Goal: Check status: Check status

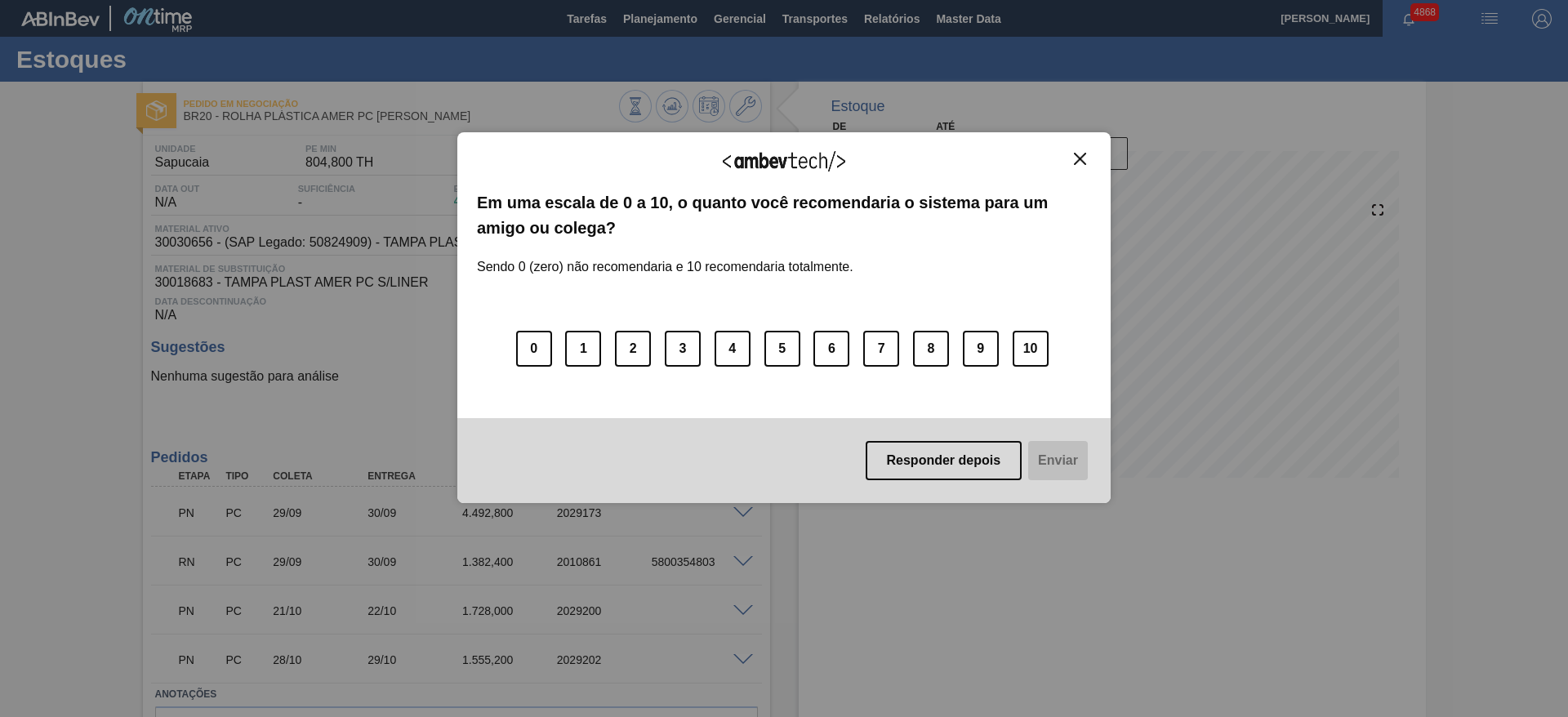
click at [1080, 172] on div "Agradecemos seu feedback!" at bounding box center [784, 171] width 614 height 39
click at [1079, 157] on img "Close" at bounding box center [1080, 158] width 13 height 13
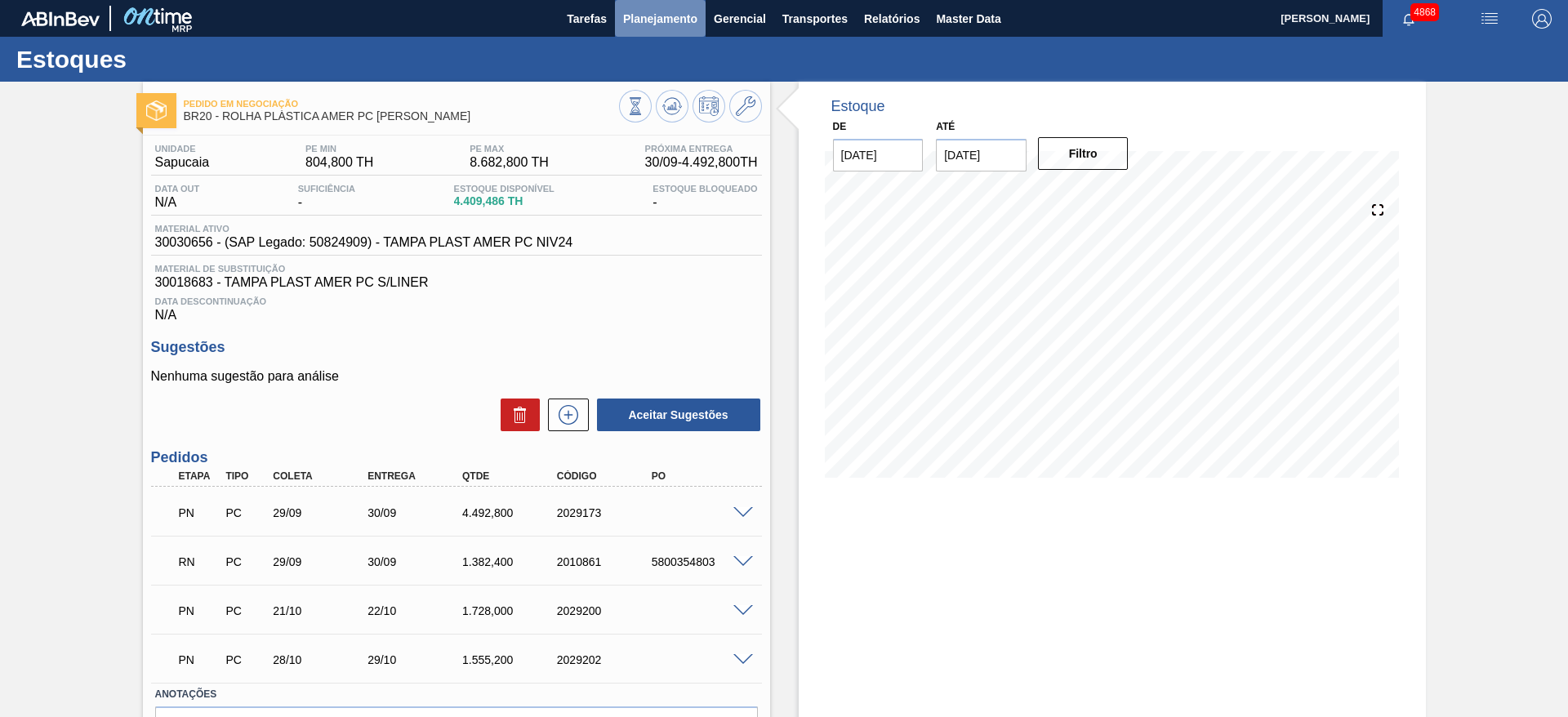
click at [652, 13] on span "Planejamento" at bounding box center [661, 18] width 75 height 19
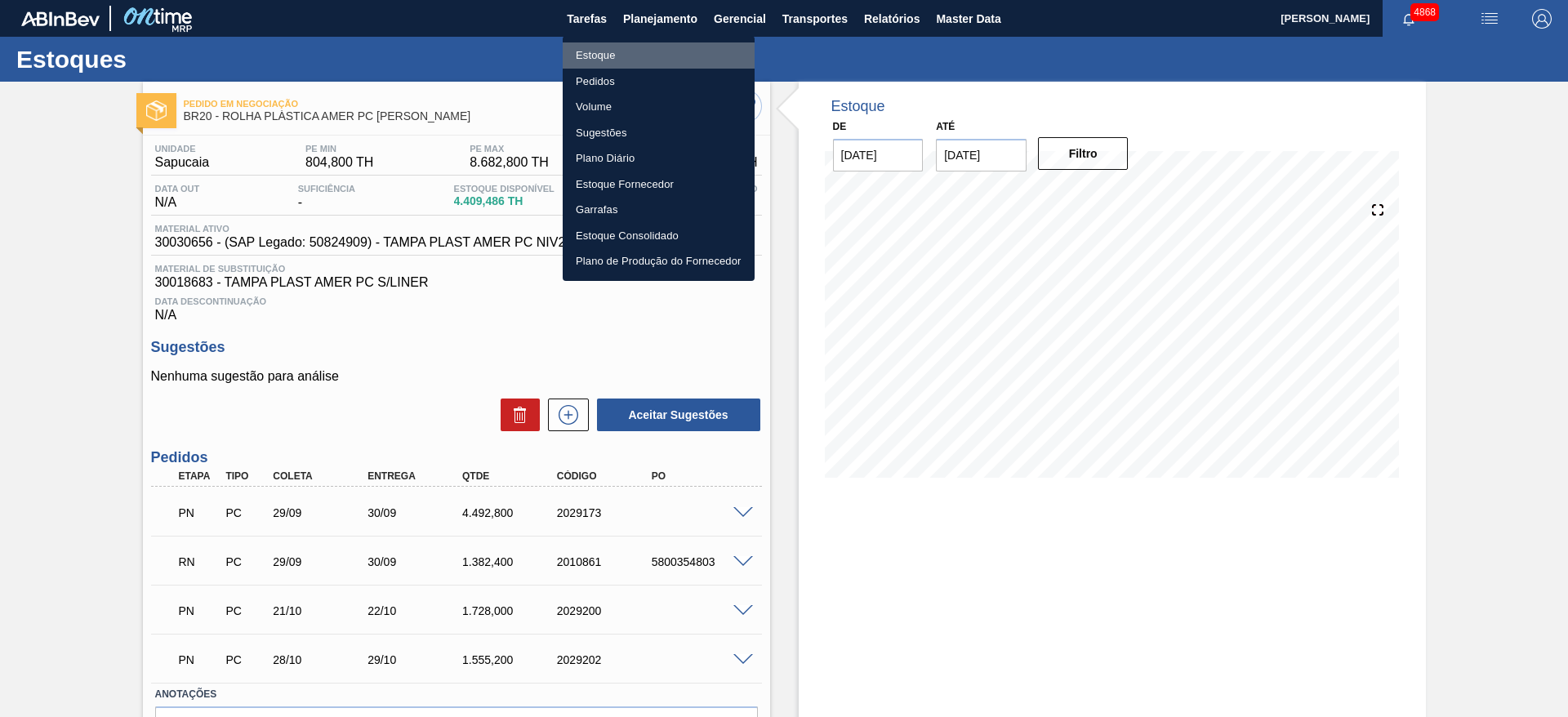
click at [619, 53] on li "Estoque" at bounding box center [659, 55] width 192 height 26
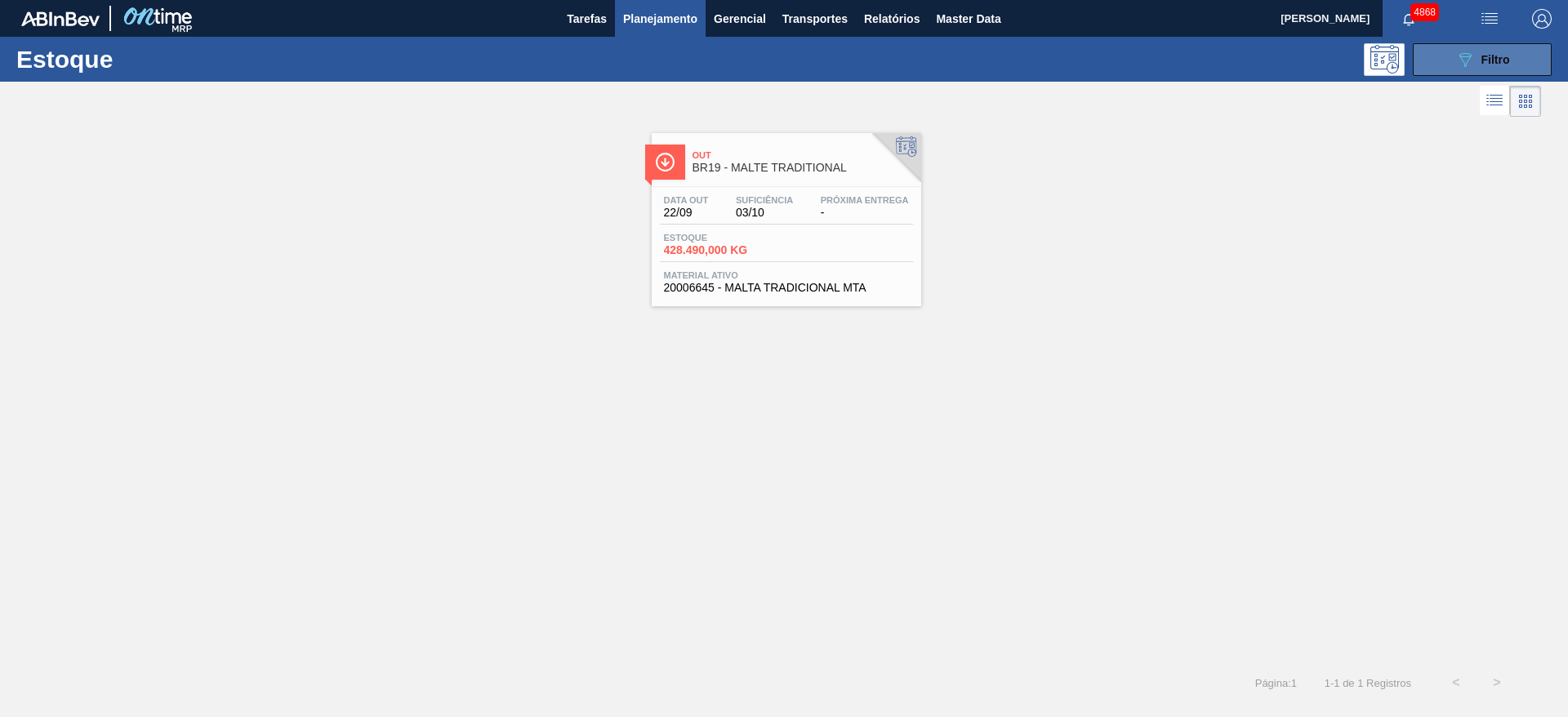
click at [1491, 59] on span "Filtro" at bounding box center [1495, 59] width 28 height 13
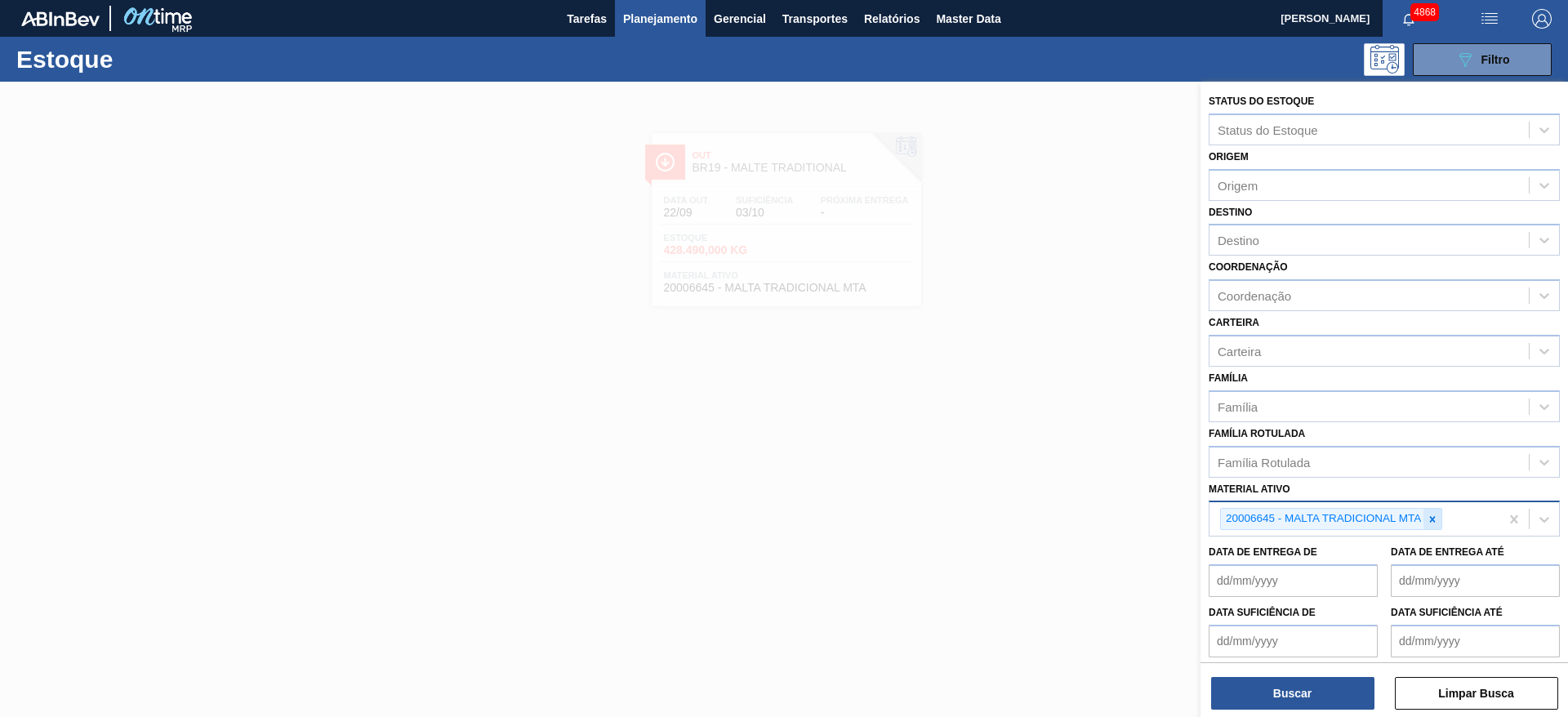
click at [1434, 516] on icon at bounding box center [1433, 520] width 12 height 12
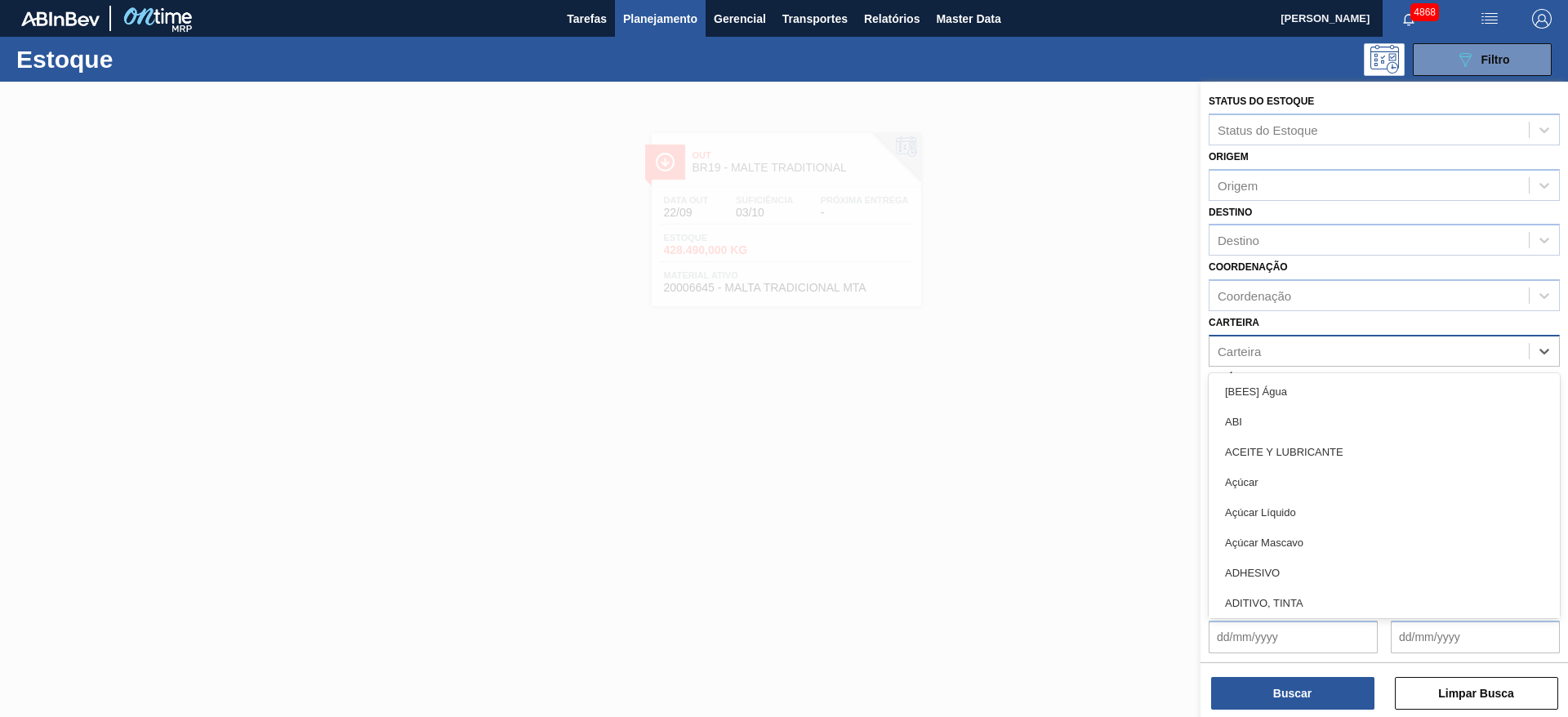
click at [1308, 352] on div "Carteira" at bounding box center [1369, 351] width 320 height 23
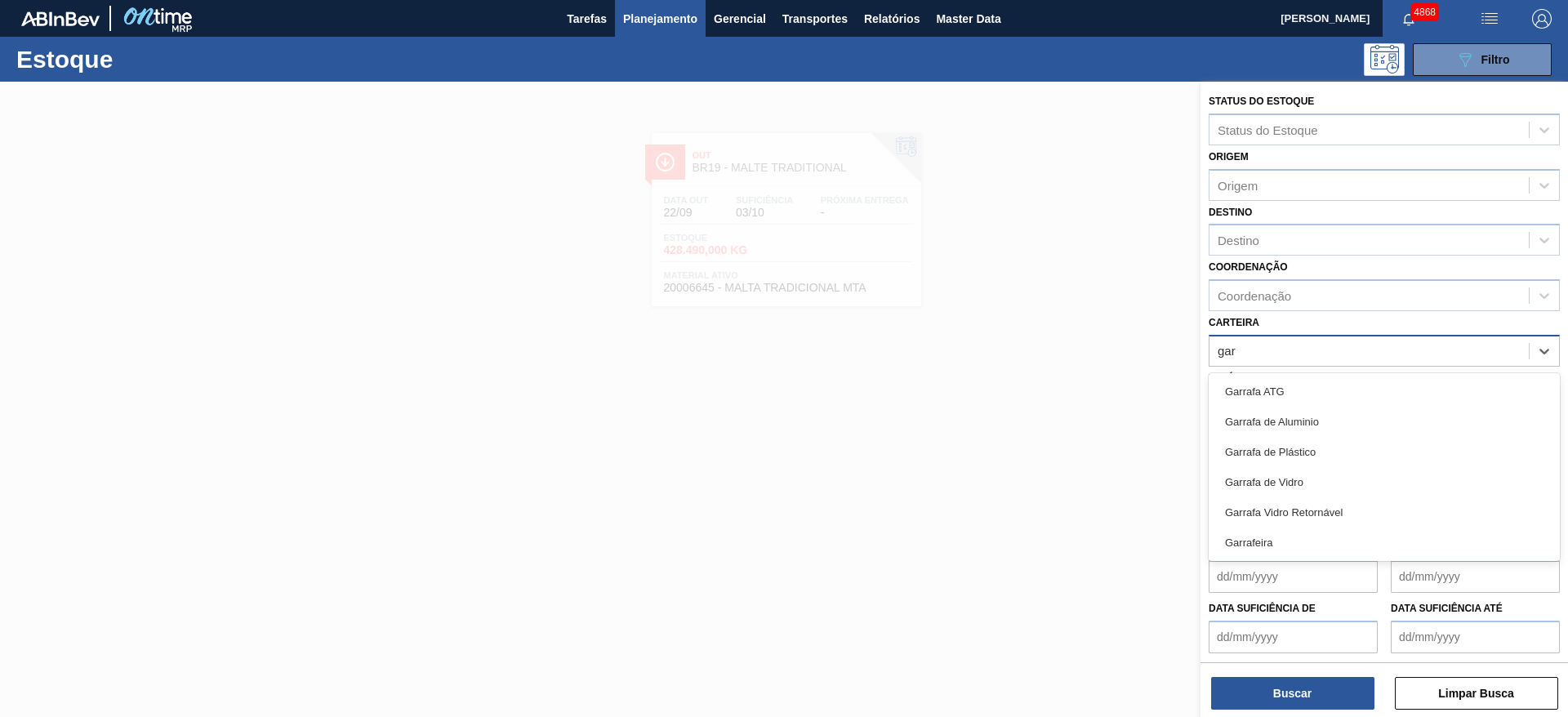
type input "garr"
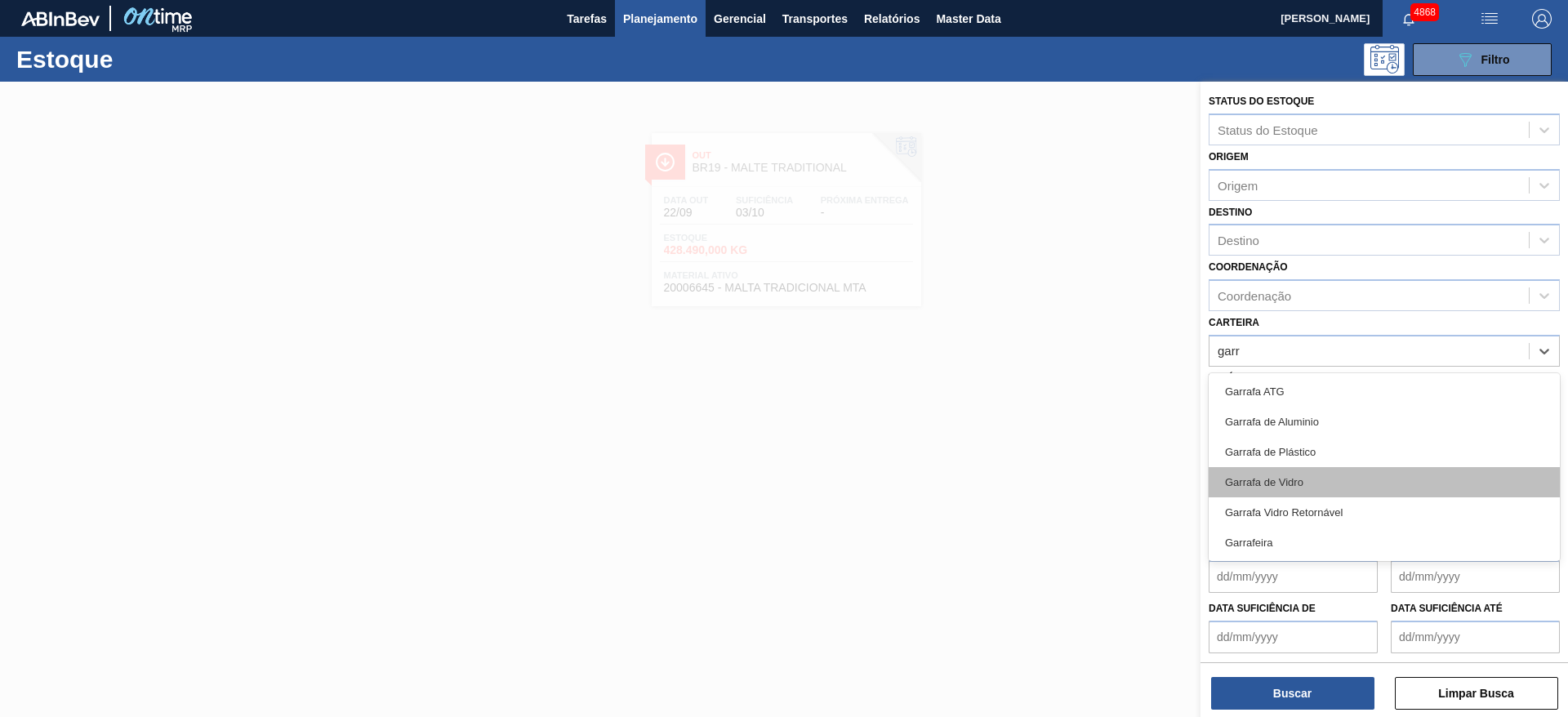
click at [1311, 480] on div "Garrafa de Vidro" at bounding box center [1384, 482] width 352 height 30
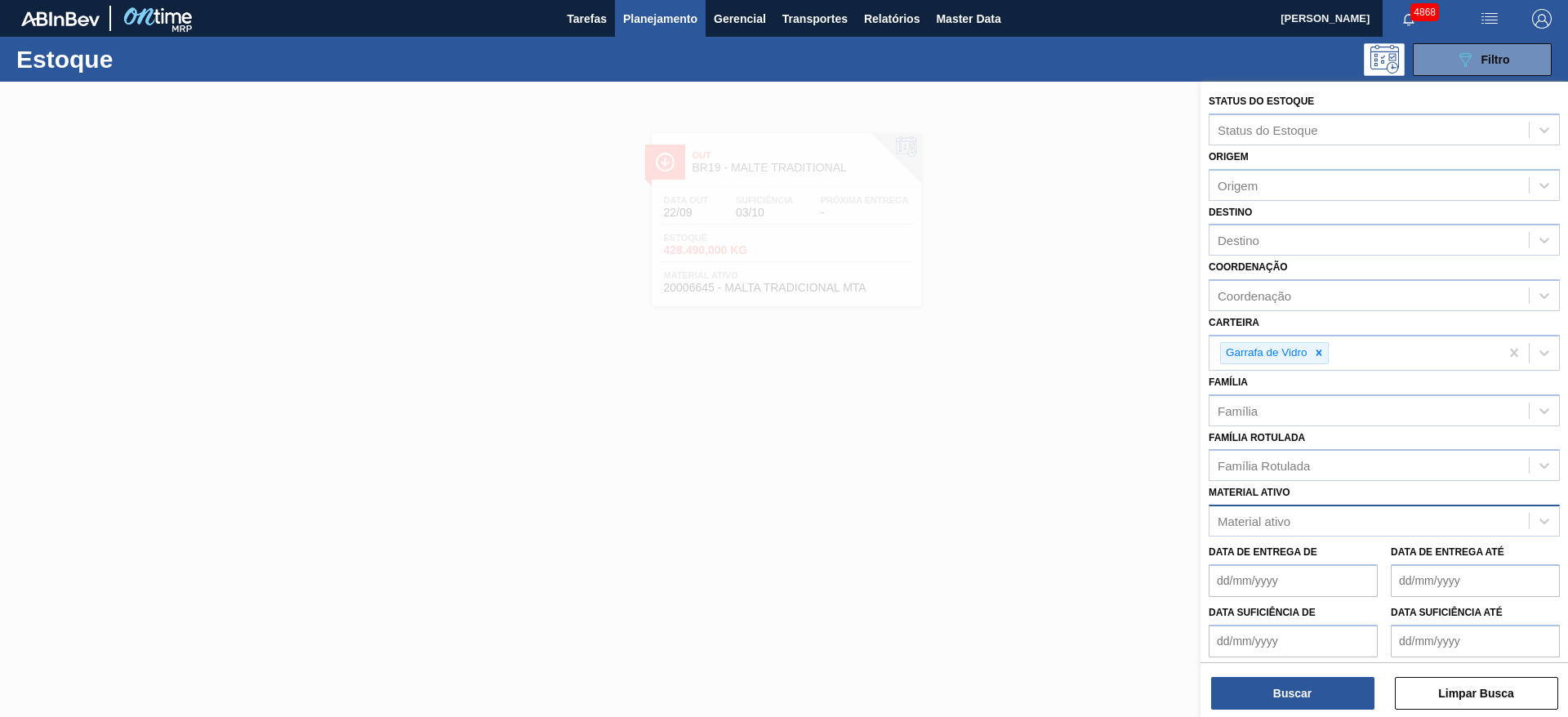
click at [1326, 313] on div "Carteira Garrafa [PERSON_NAME]" at bounding box center [1384, 340] width 352 height 59
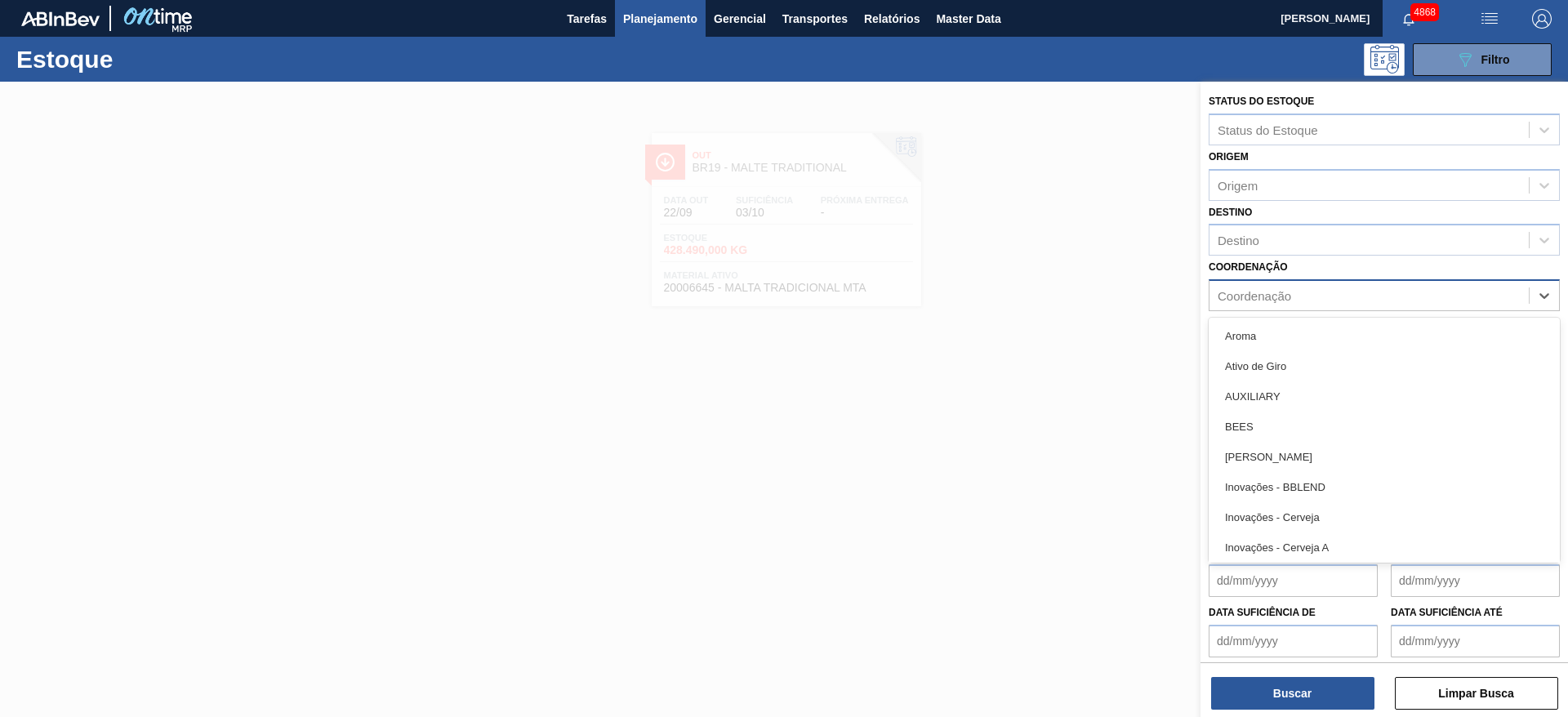
click at [1330, 297] on div "Coordenação" at bounding box center [1369, 296] width 320 height 23
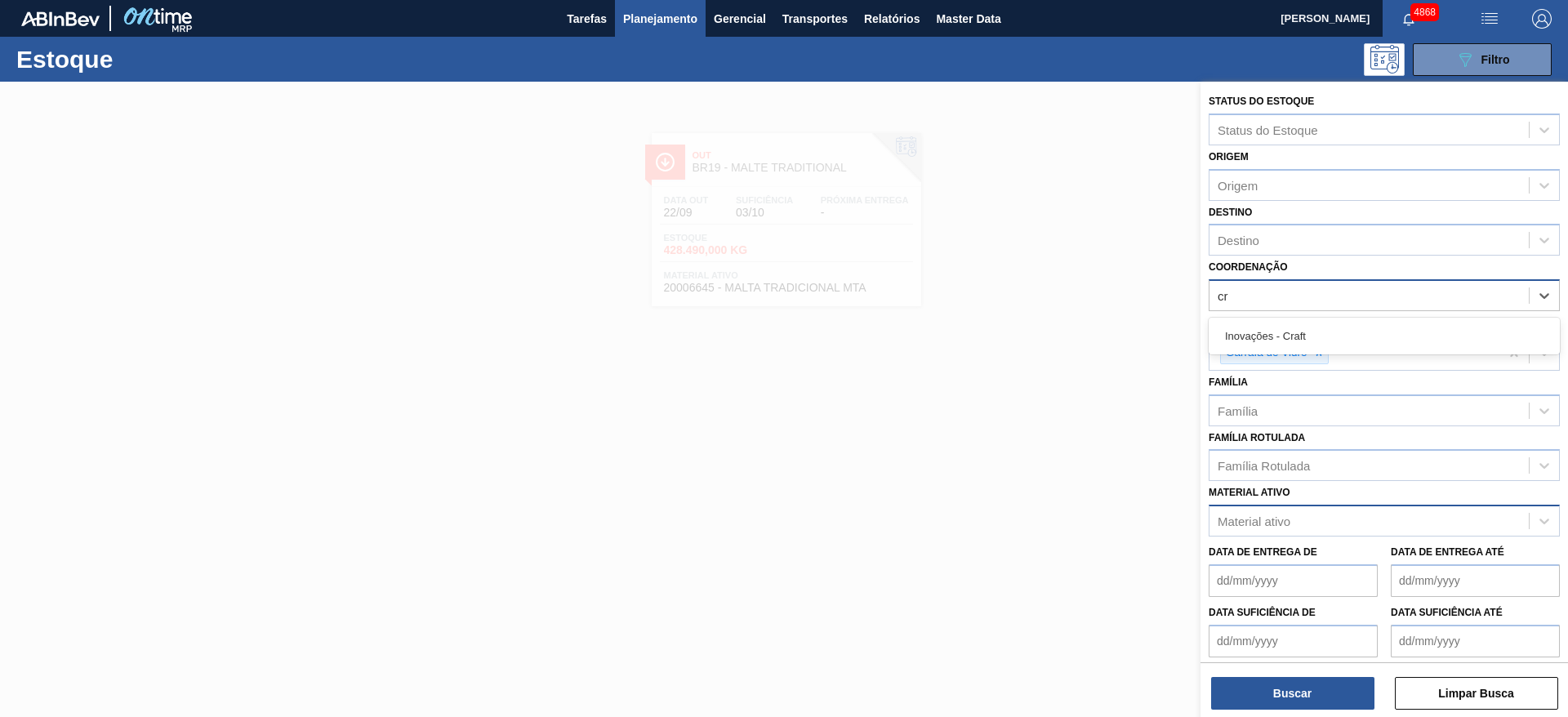
type input "cra"
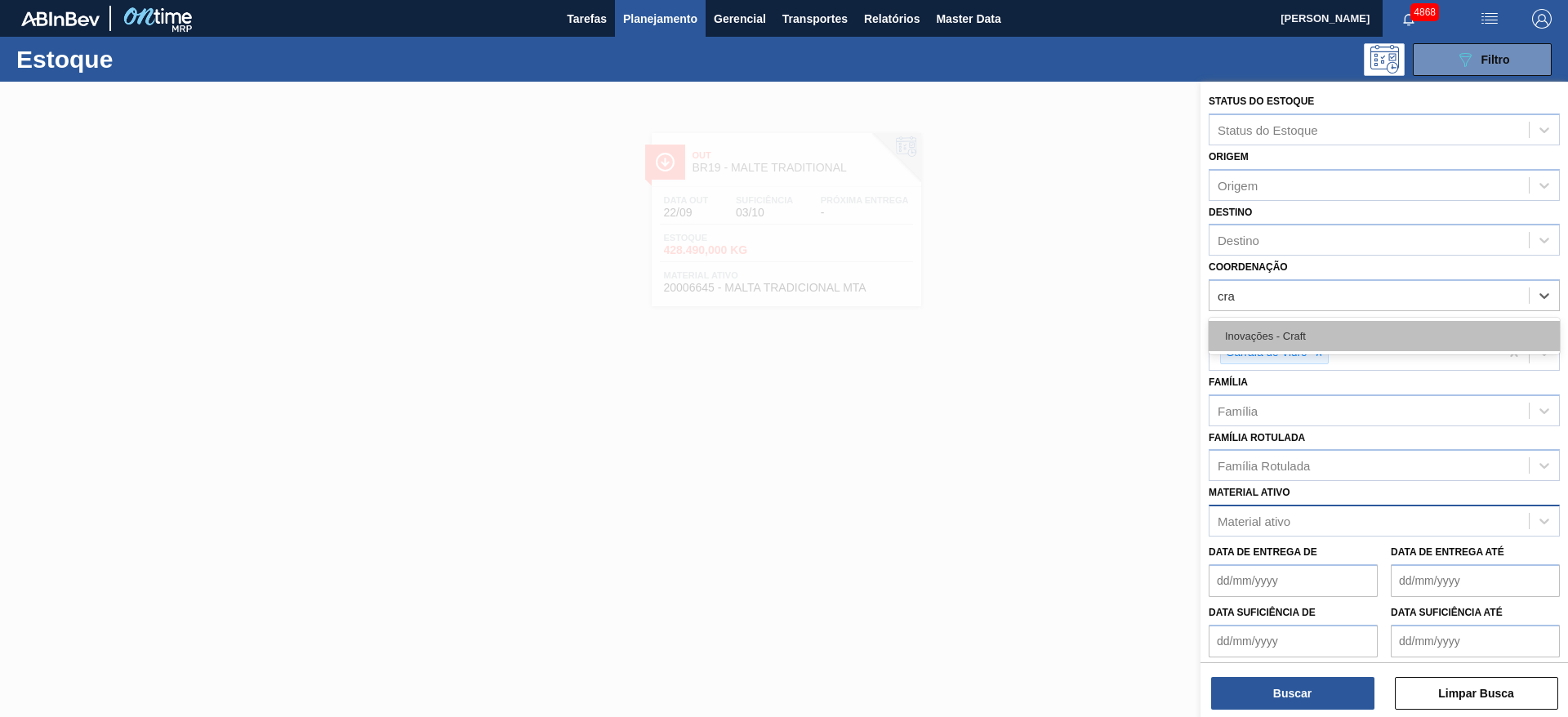
click at [1331, 343] on div "Inovações - Craft" at bounding box center [1384, 335] width 352 height 30
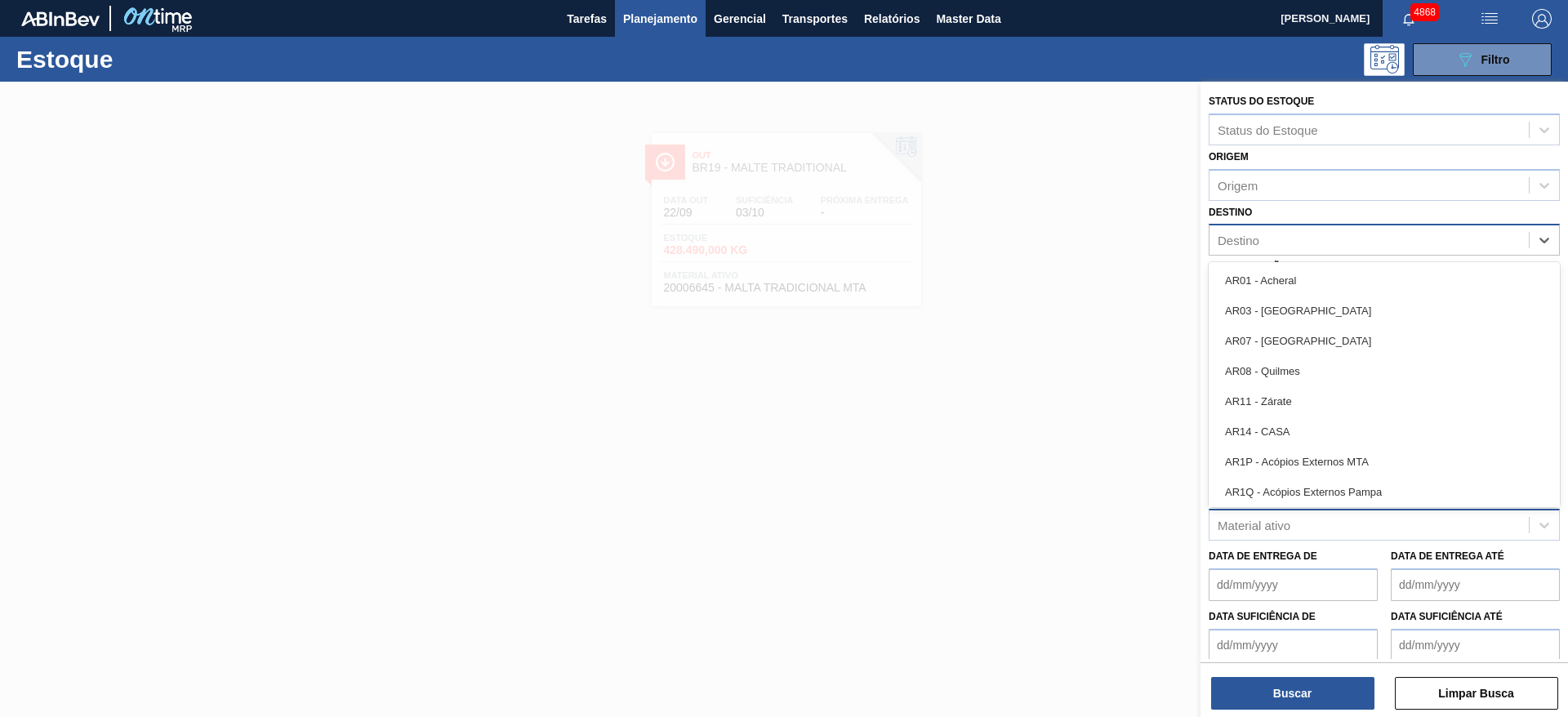
click at [1344, 248] on div "Destino" at bounding box center [1369, 240] width 320 height 23
type input "mac"
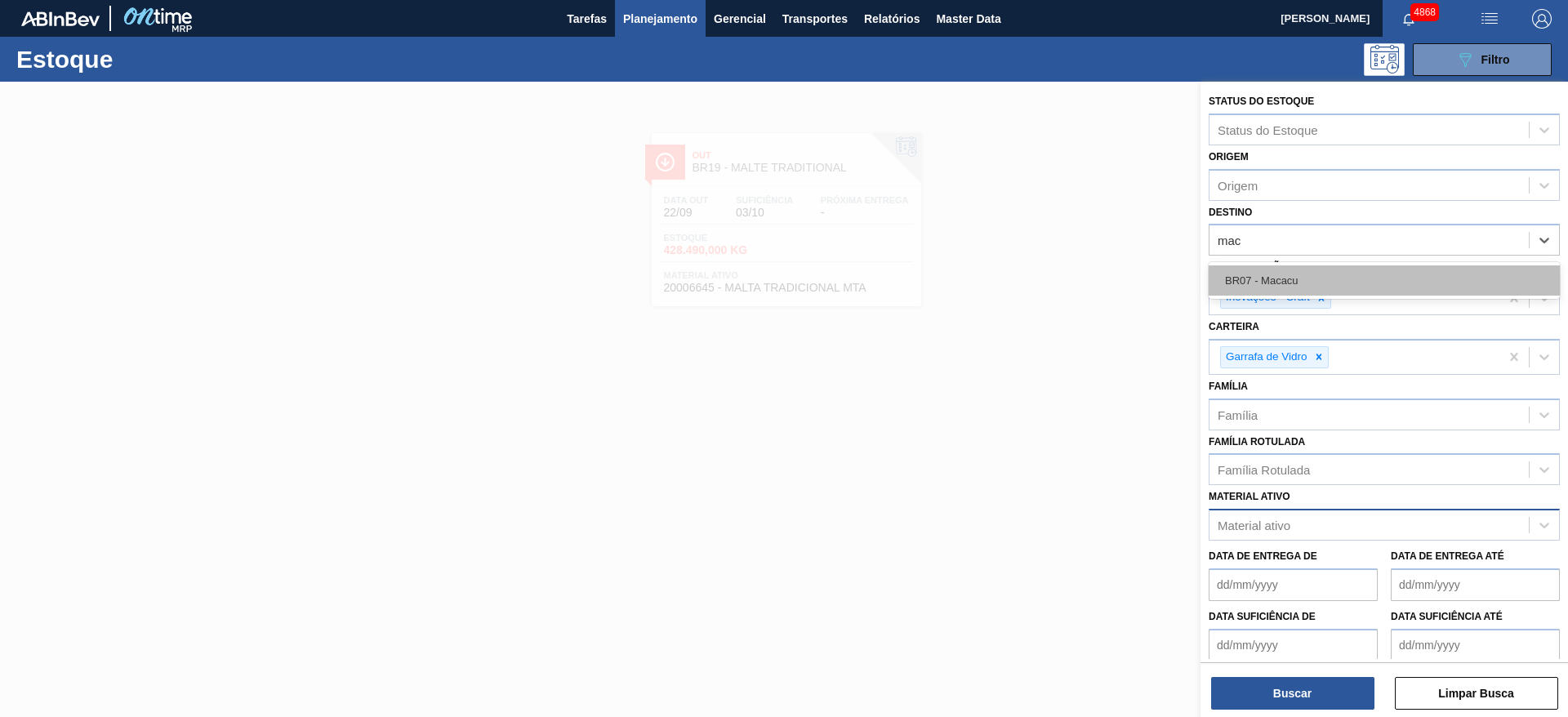
click at [1343, 273] on div "BR07 - Macacu" at bounding box center [1384, 280] width 352 height 30
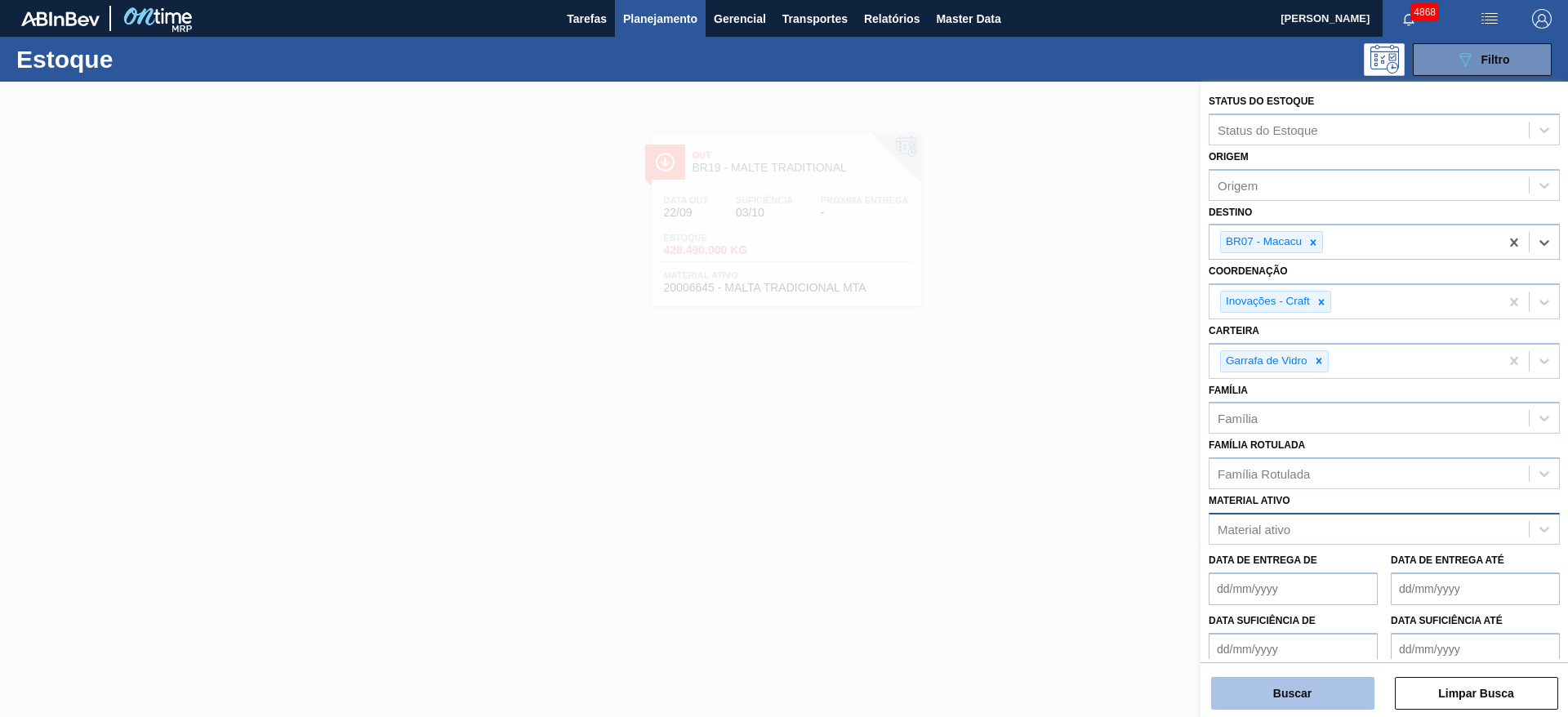
click at [1275, 694] on button "Buscar" at bounding box center [1293, 694] width 163 height 33
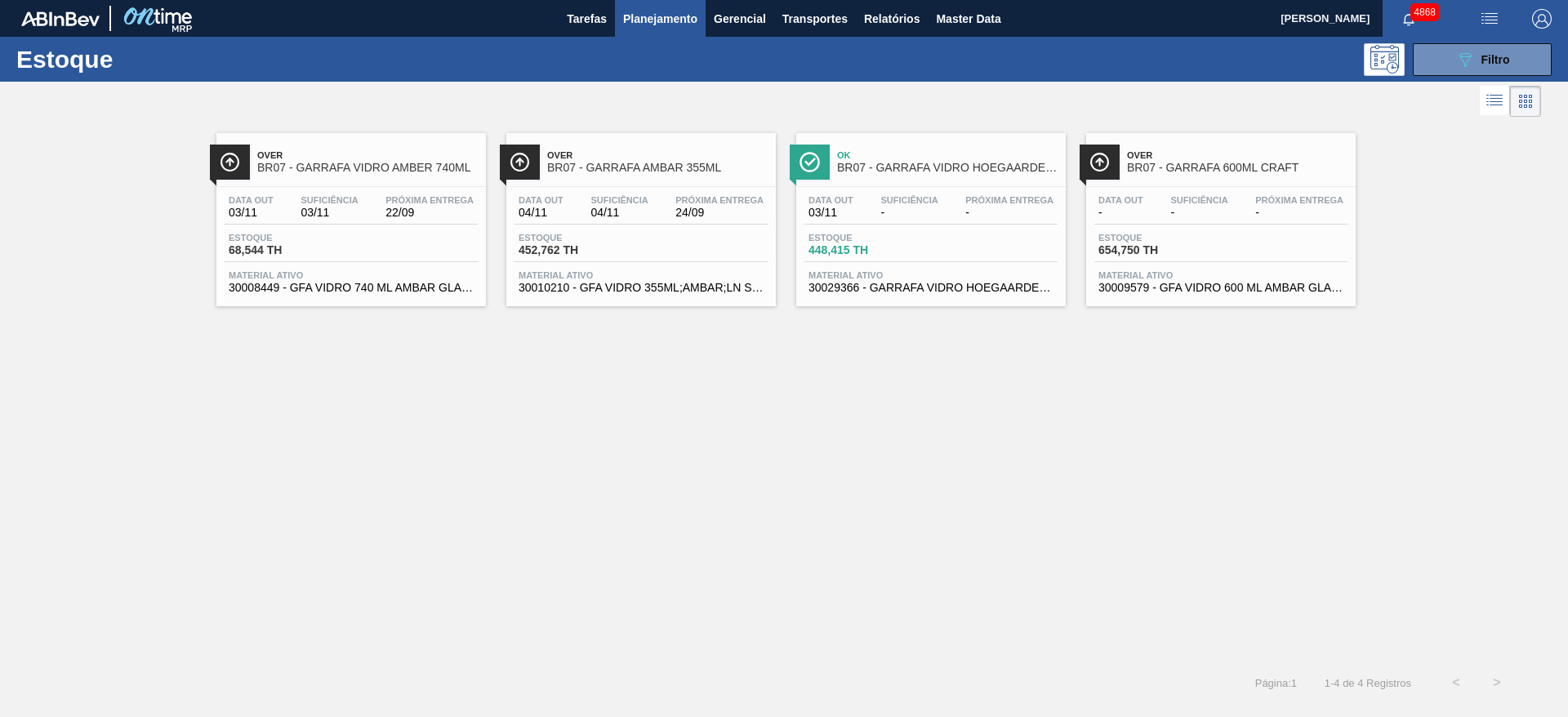
click at [296, 244] on span "68,544 TH" at bounding box center [286, 250] width 115 height 13
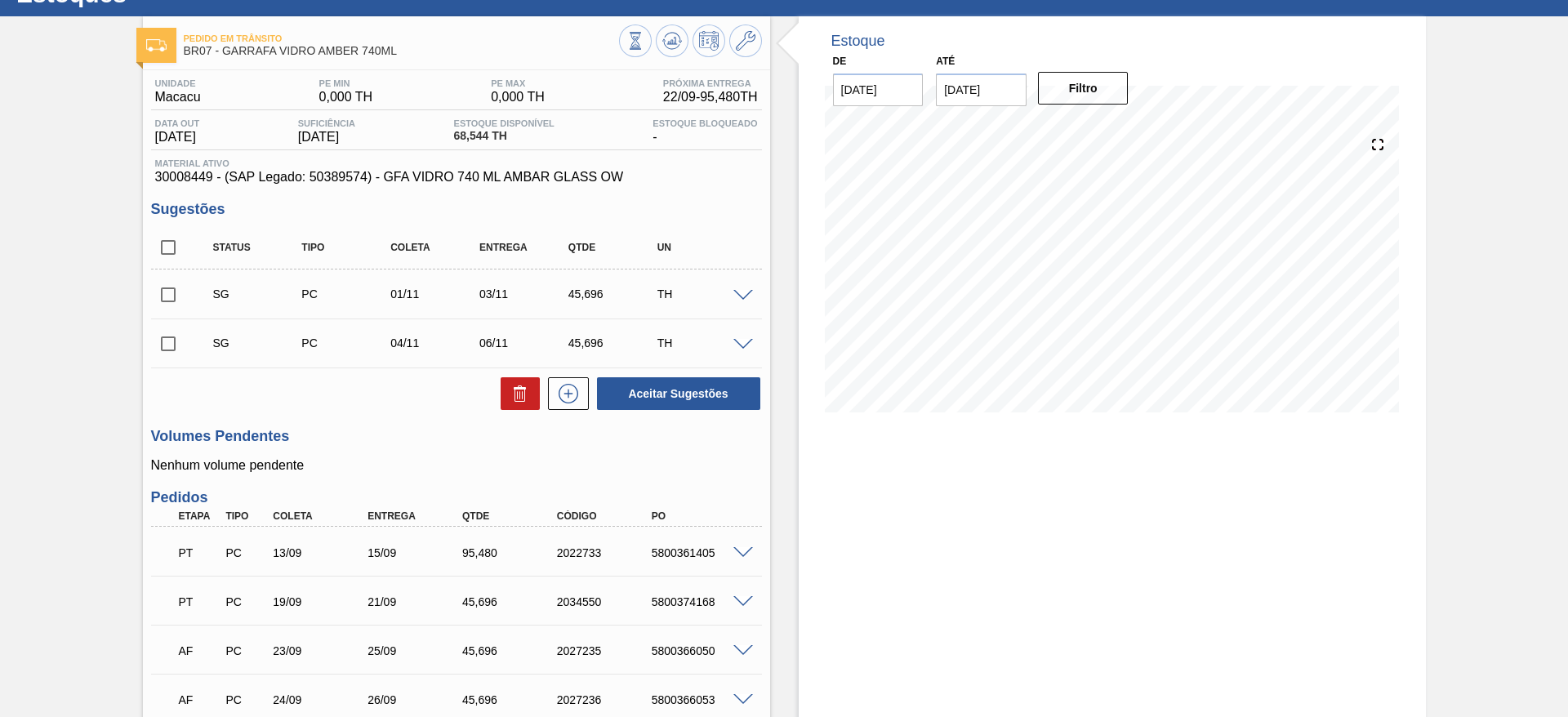
scroll to position [66, 0]
click at [173, 290] on input "checkbox" at bounding box center [168, 293] width 34 height 34
checkbox input "true"
click at [162, 340] on input "checkbox" at bounding box center [168, 342] width 34 height 34
checkbox input "true"
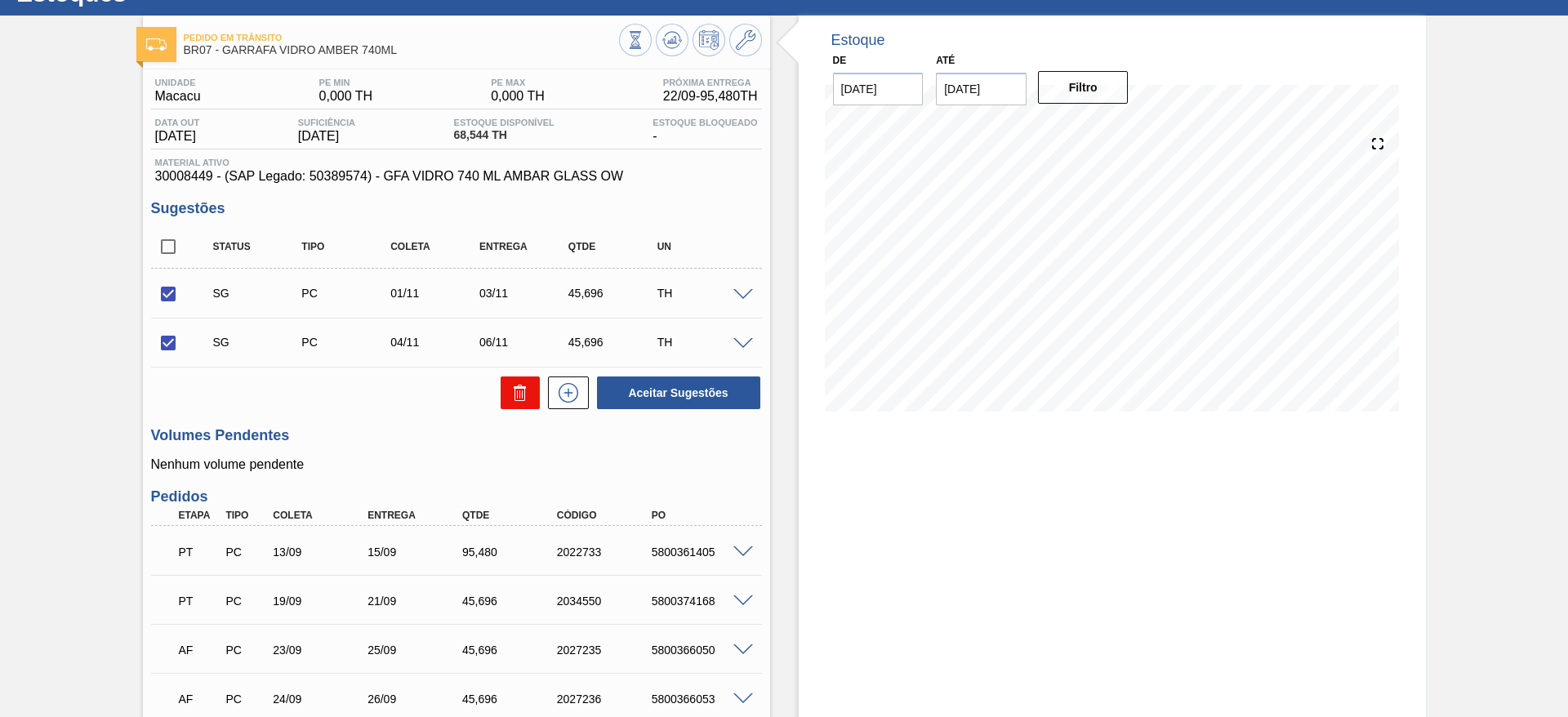
click at [515, 392] on icon at bounding box center [520, 394] width 11 height 13
checkbox input "false"
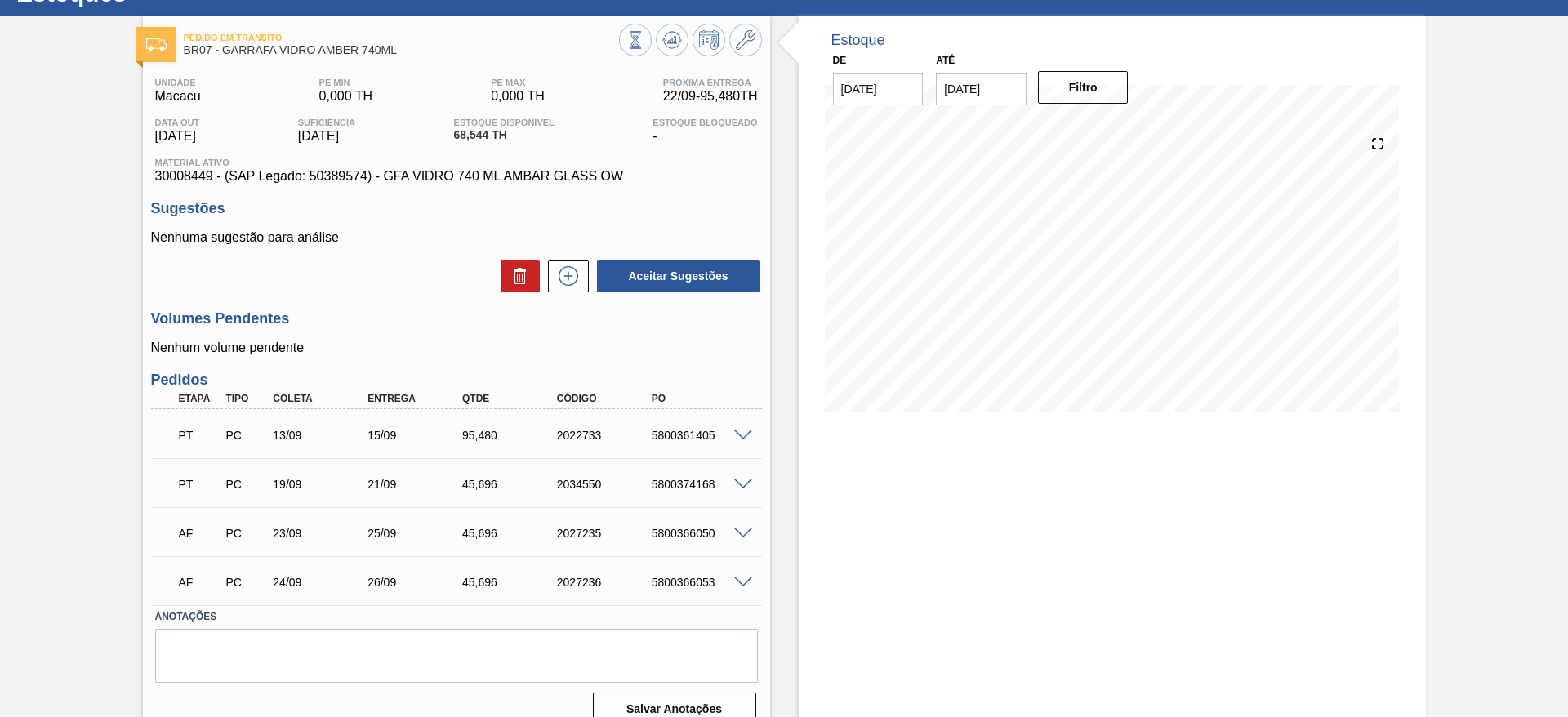
click at [741, 435] on span at bounding box center [743, 435] width 19 height 13
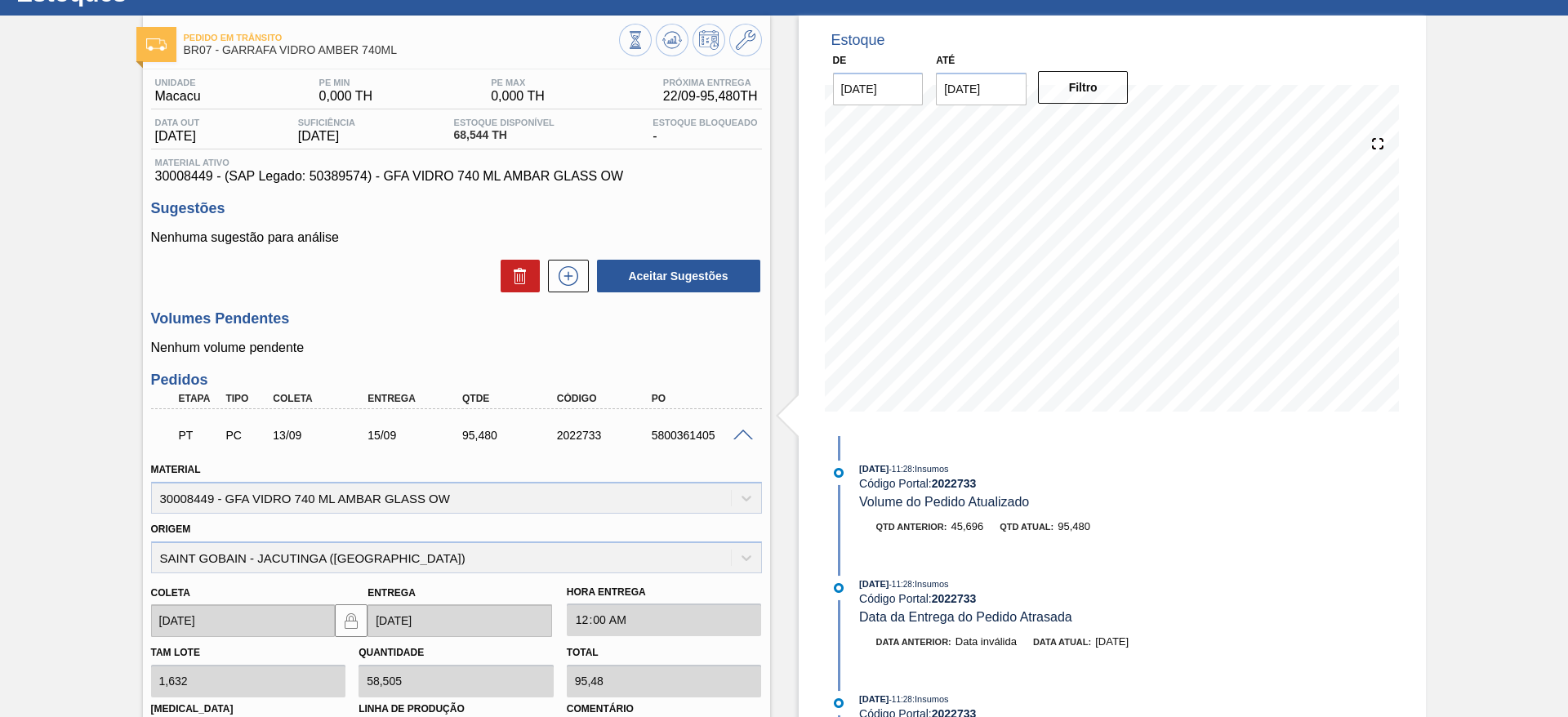
click at [741, 435] on span at bounding box center [743, 435] width 19 height 13
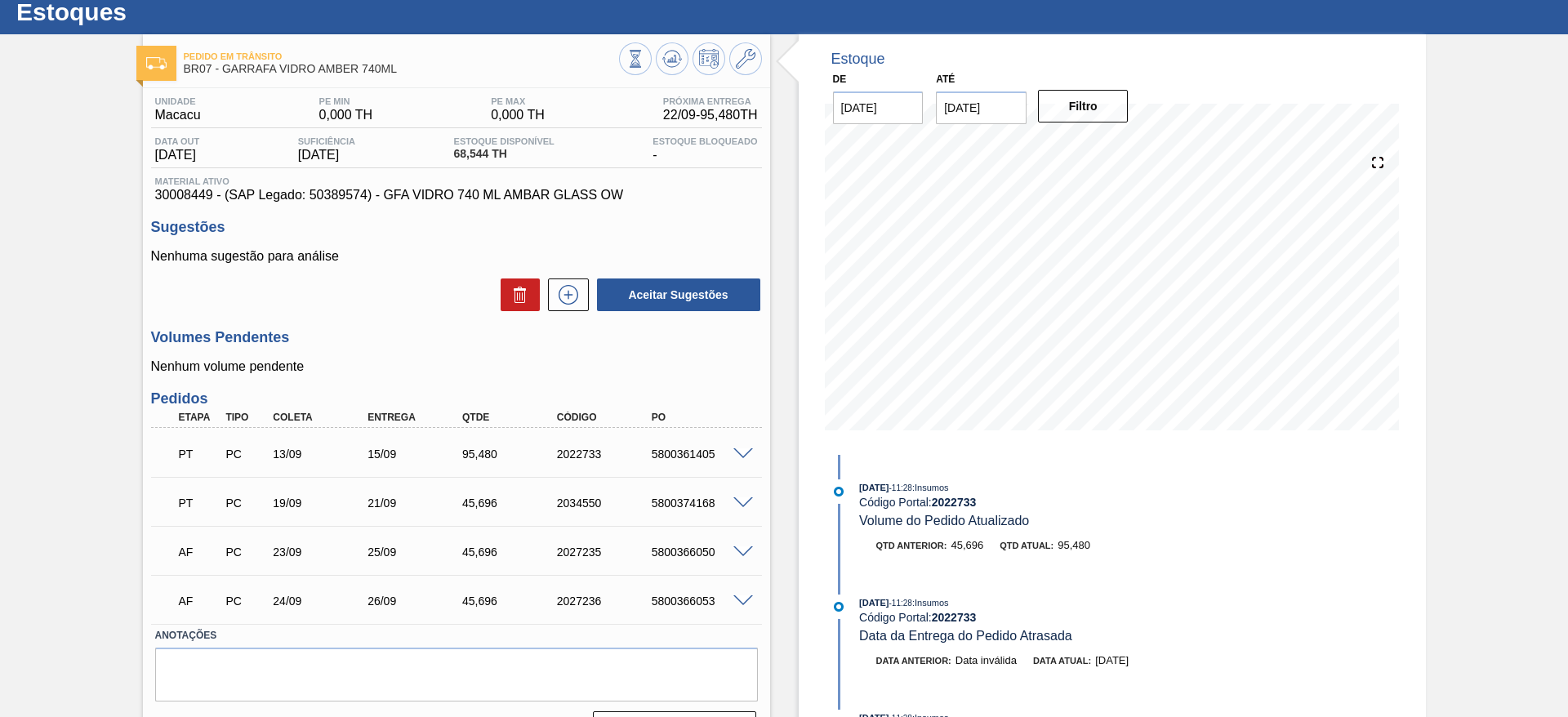
scroll to position [46, 0]
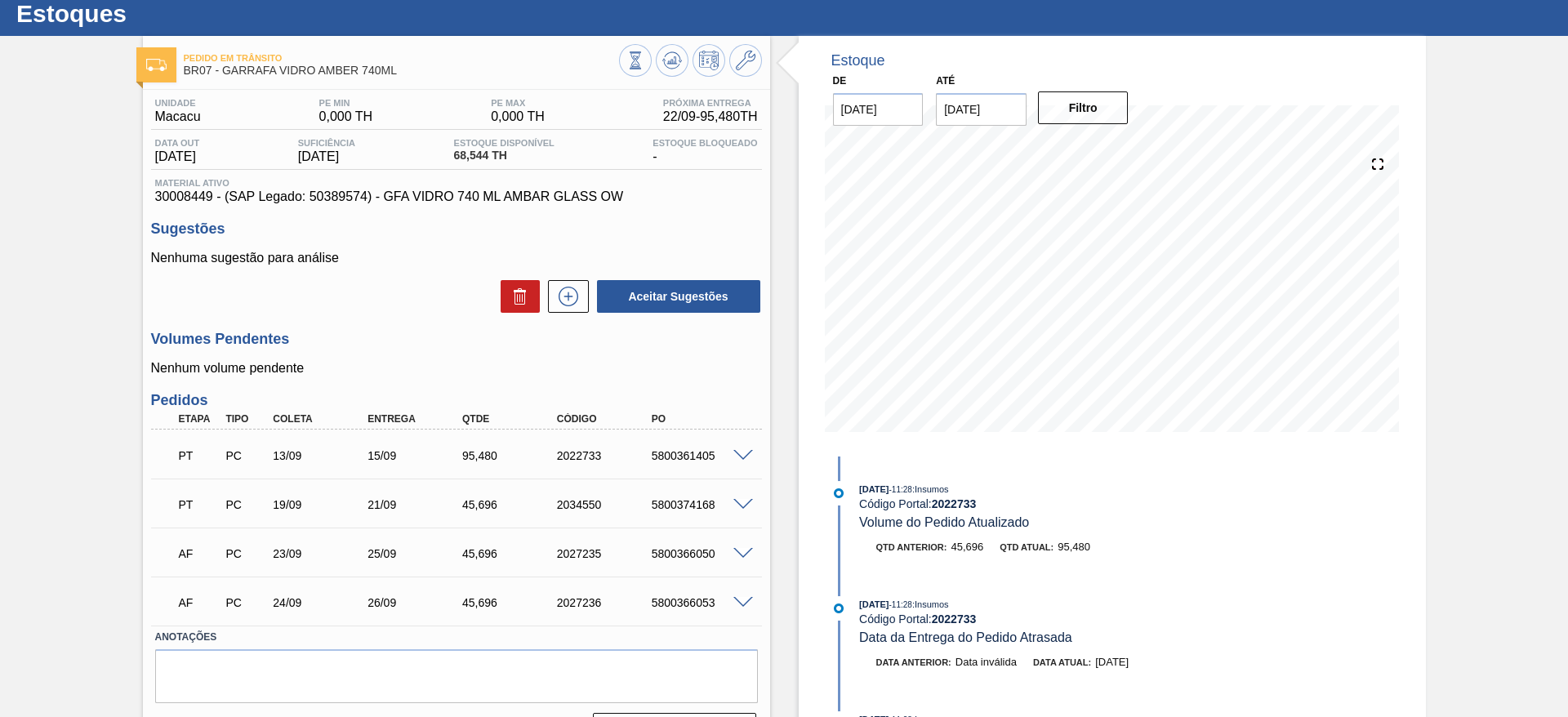
click at [741, 459] on span at bounding box center [743, 456] width 19 height 13
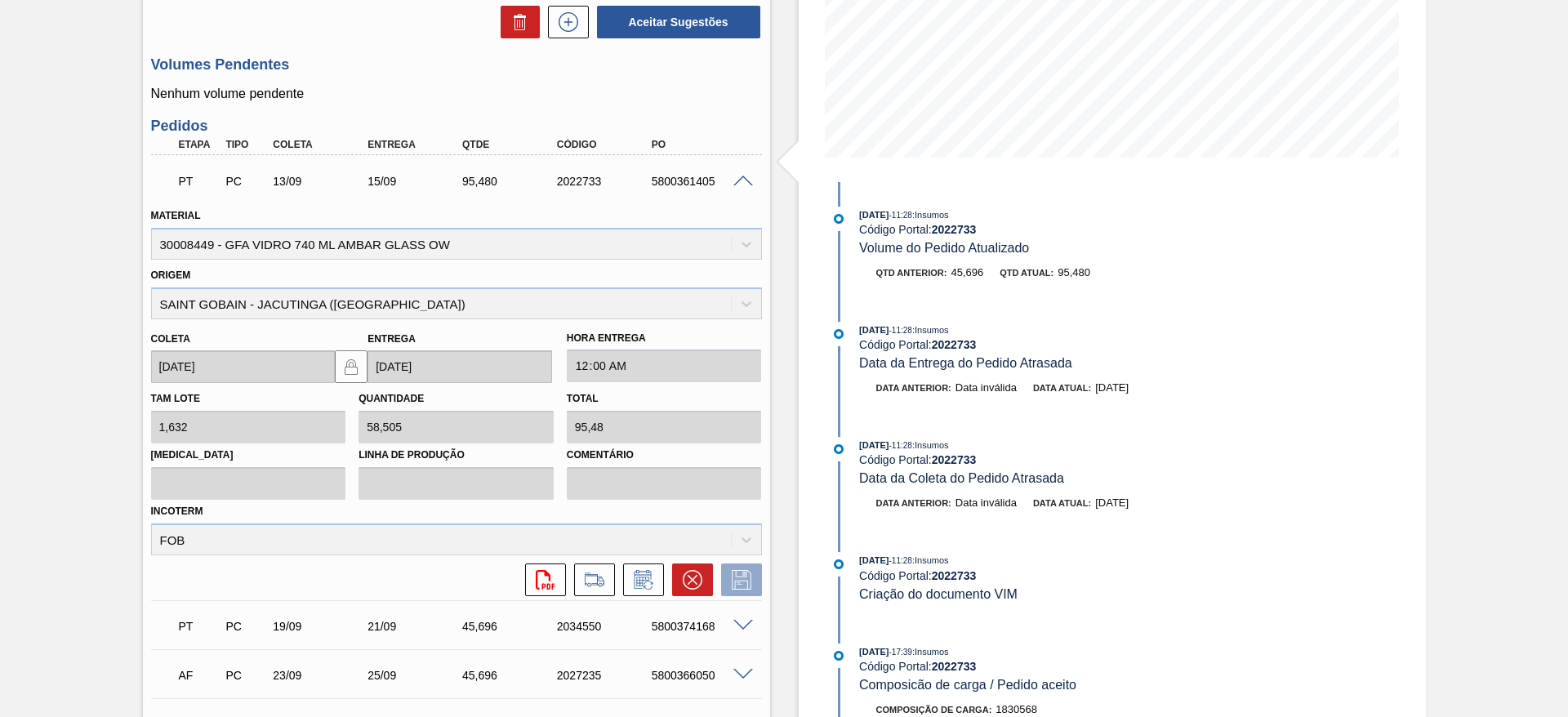
scroll to position [336, 0]
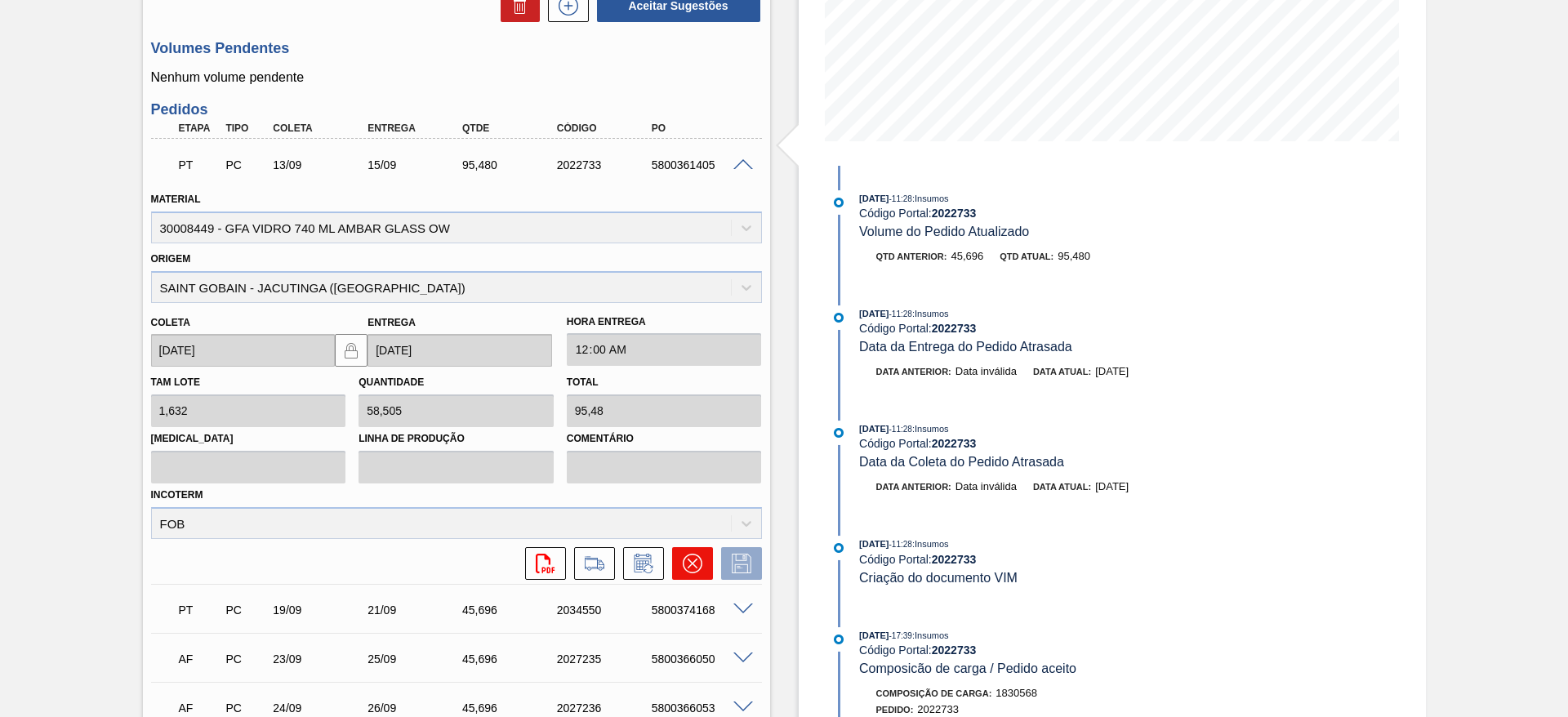
click at [689, 573] on button at bounding box center [693, 563] width 41 height 33
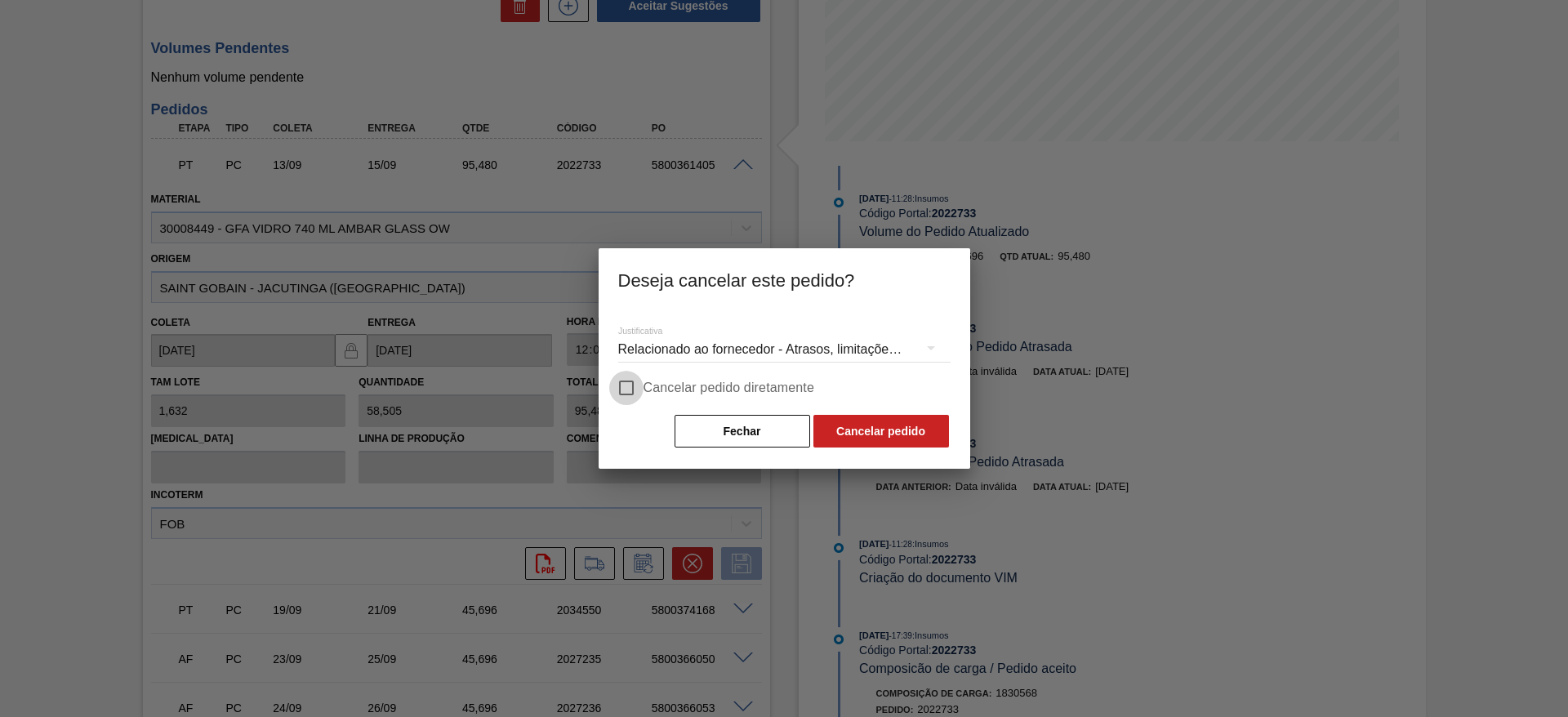
click at [623, 388] on input "Cancelar pedido diretamente" at bounding box center [626, 388] width 34 height 34
checkbox input "true"
click at [874, 427] on button "Cancelar pedido" at bounding box center [881, 431] width 136 height 33
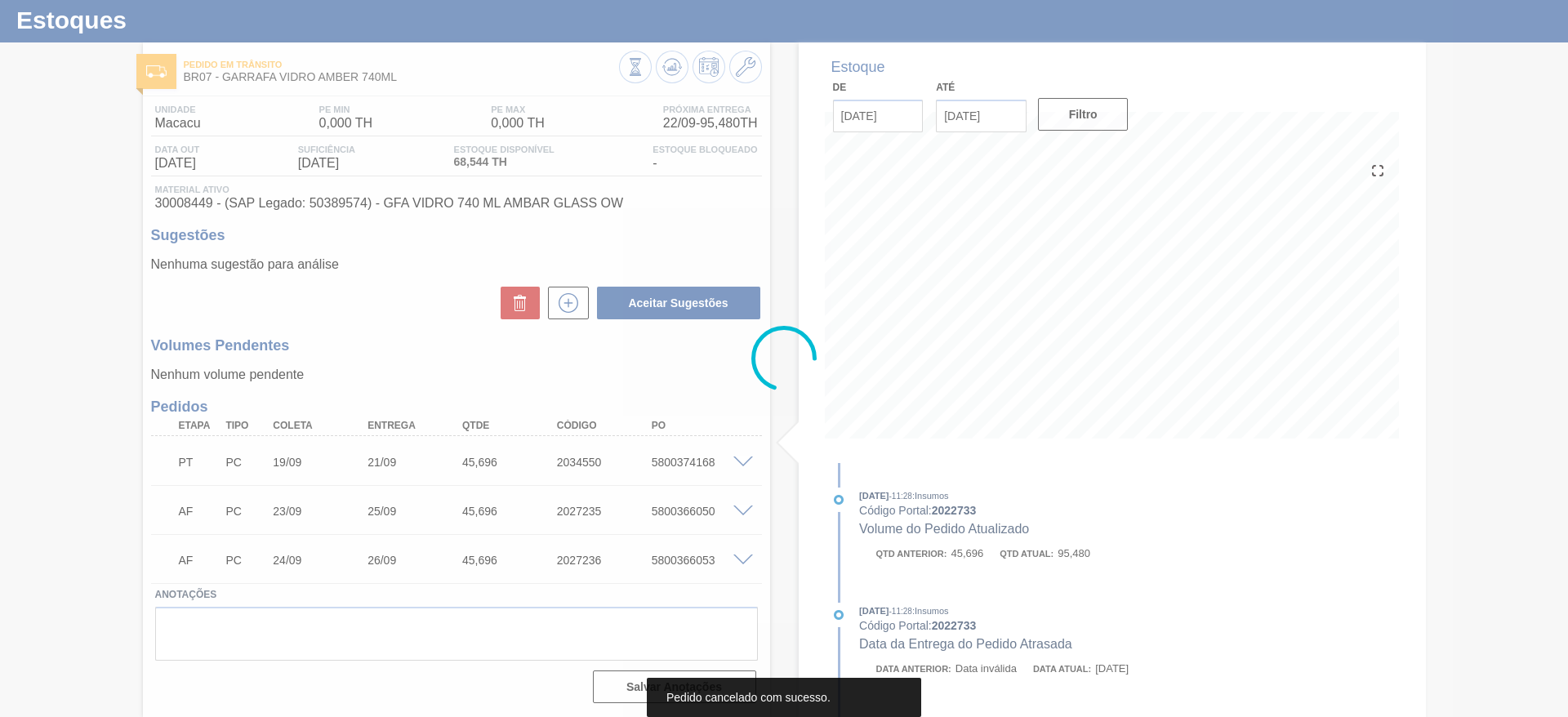
scroll to position [39, 0]
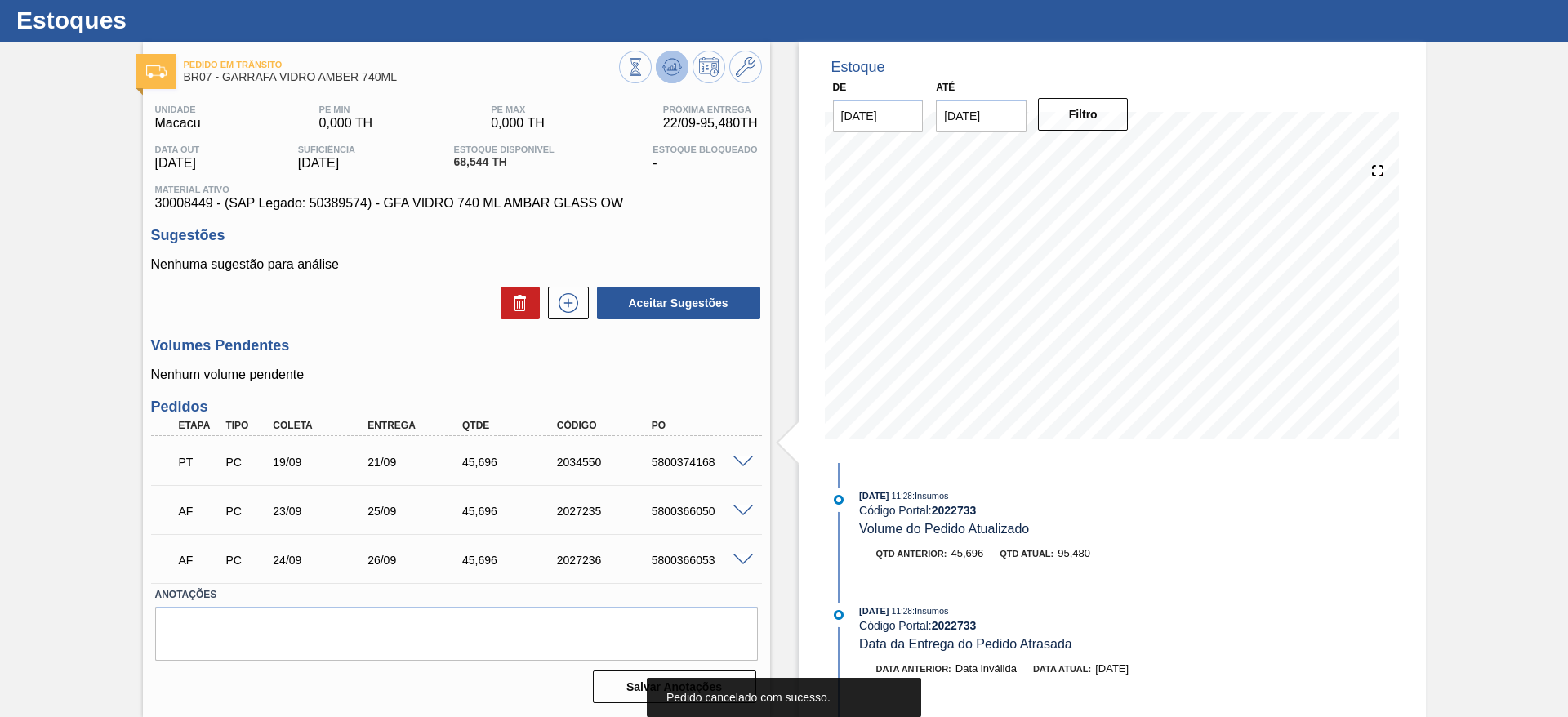
click at [685, 69] on button at bounding box center [672, 67] width 33 height 33
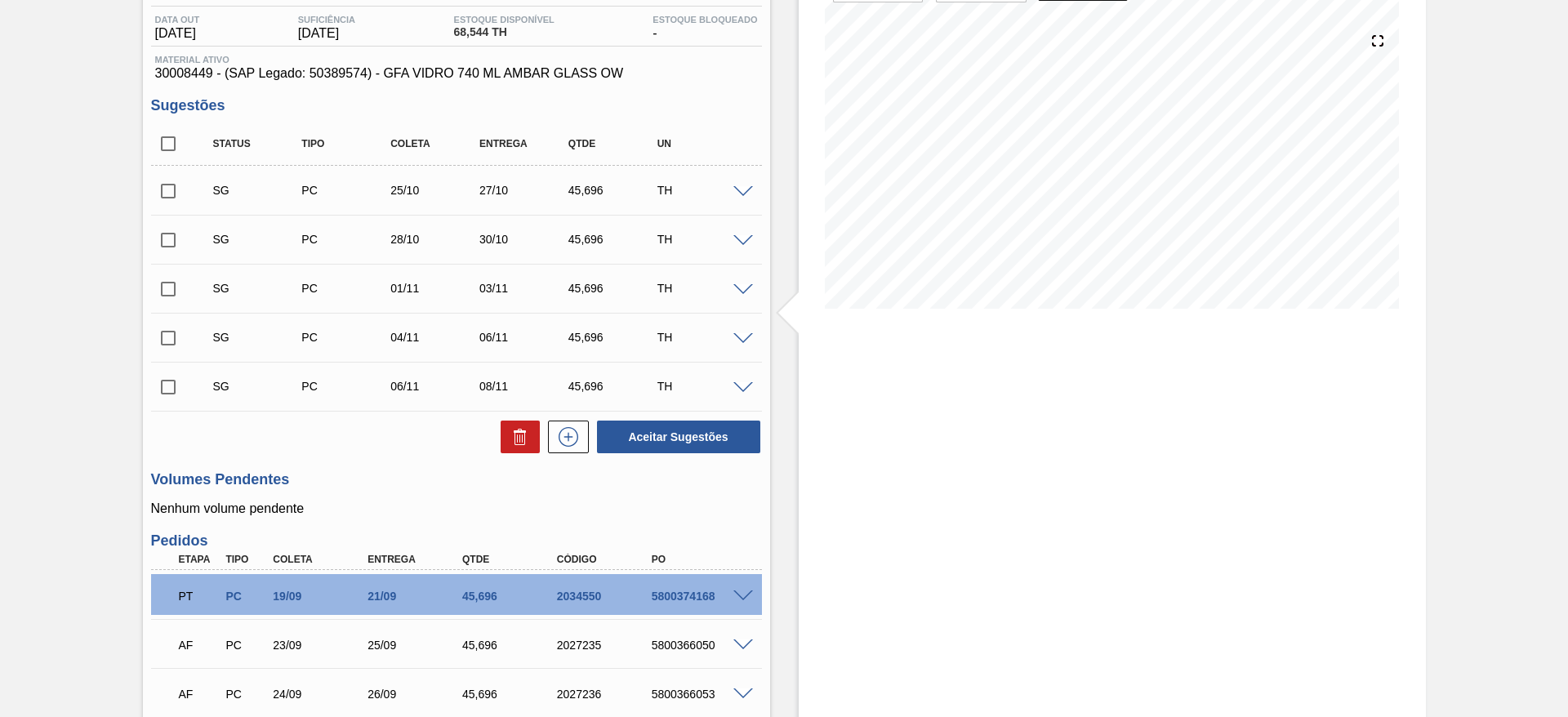
scroll to position [120, 0]
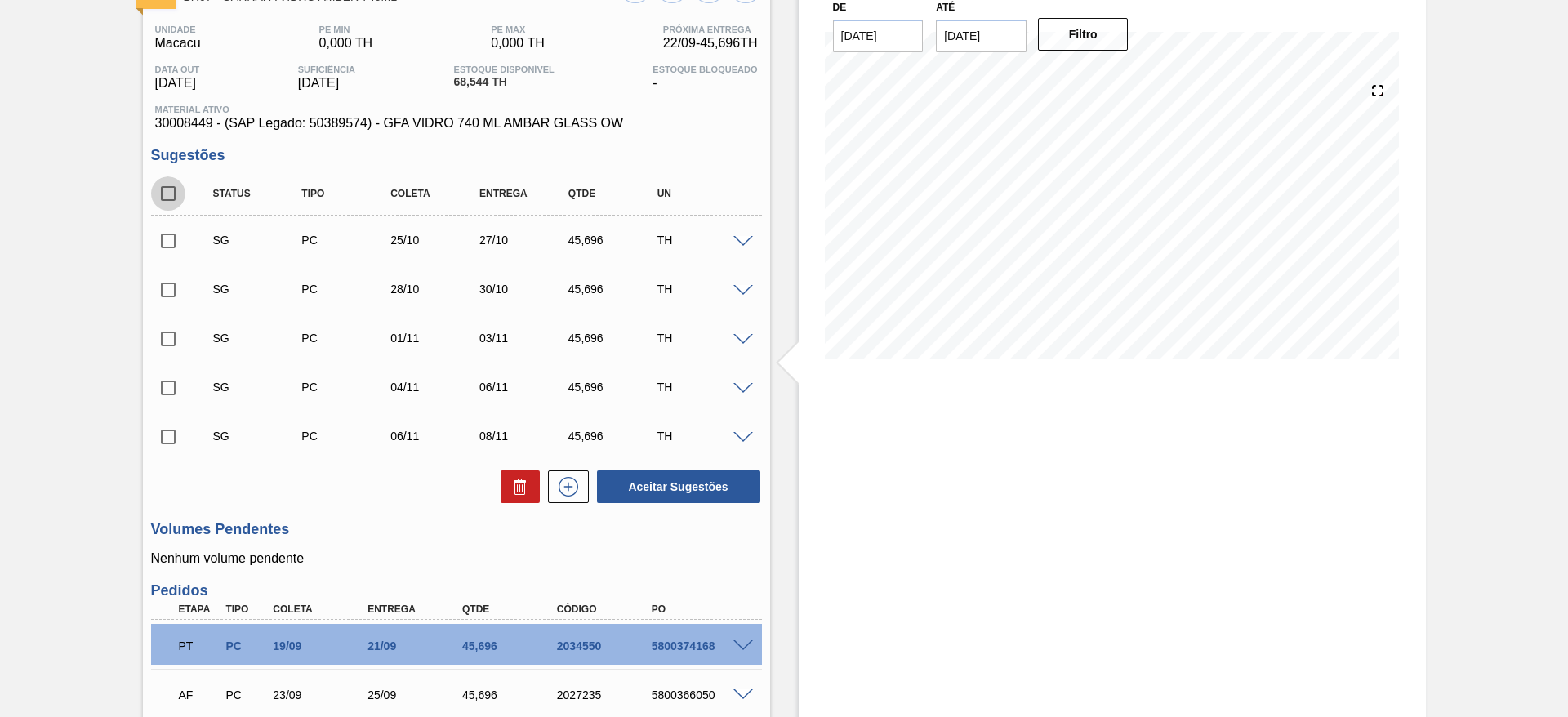
click at [159, 184] on input "checkbox" at bounding box center [168, 193] width 34 height 34
checkbox input "true"
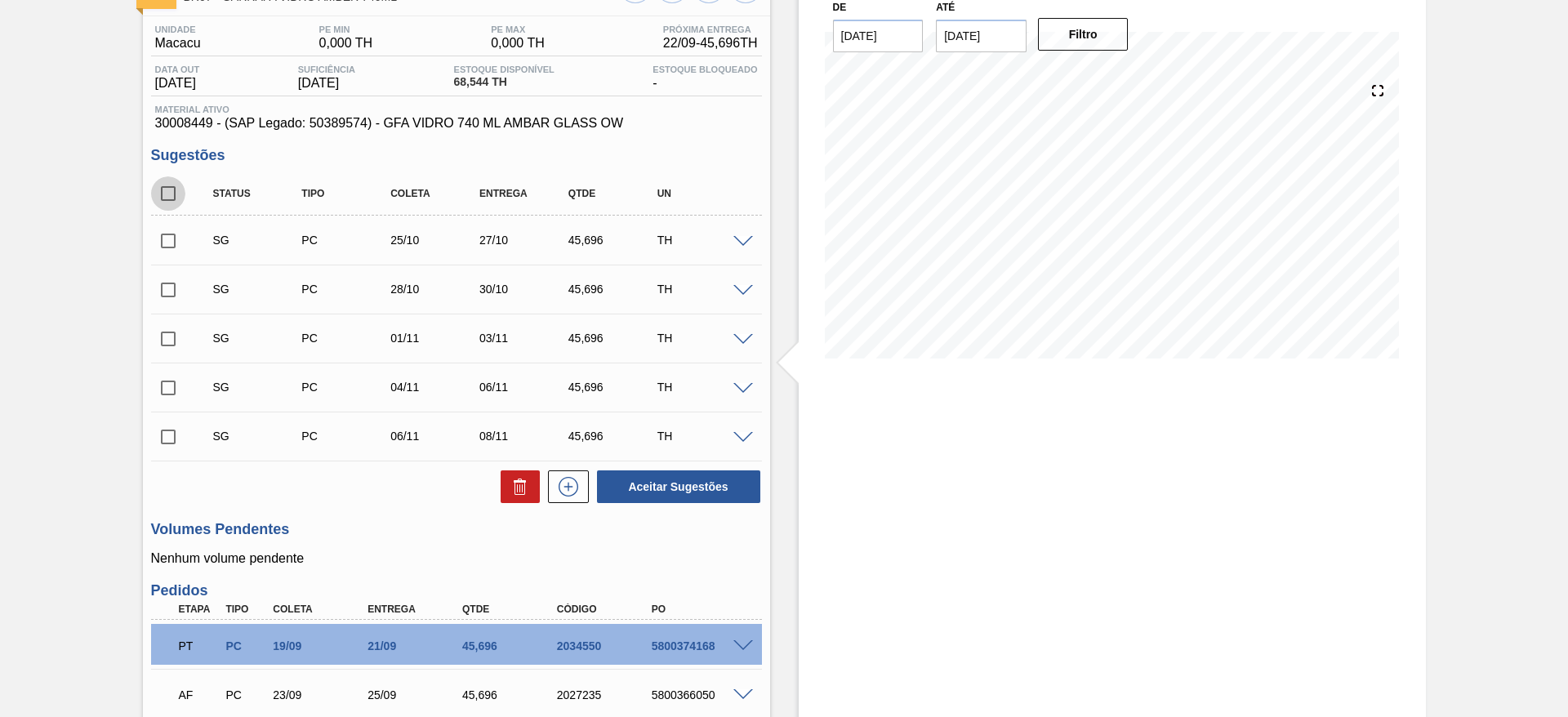
checkbox input "true"
click at [516, 499] on button at bounding box center [520, 487] width 39 height 33
